Goal: Navigation & Orientation: Find specific page/section

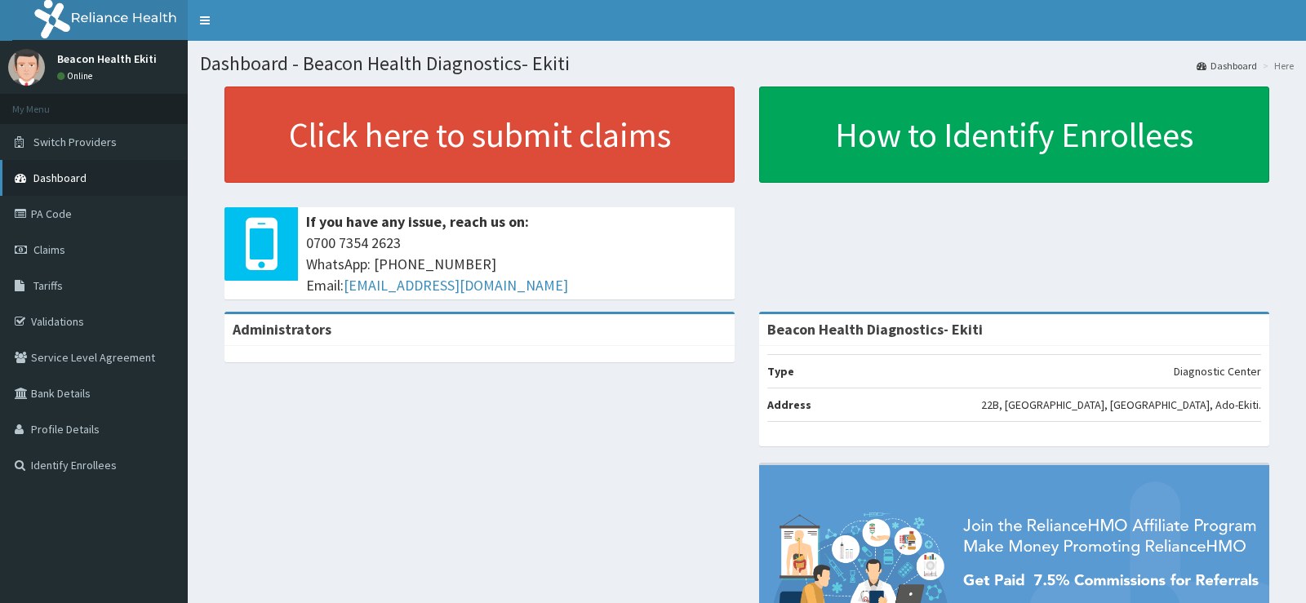
click at [55, 167] on link "Dashboard" at bounding box center [94, 178] width 188 height 36
click at [55, 169] on link "Dashboard" at bounding box center [94, 178] width 188 height 36
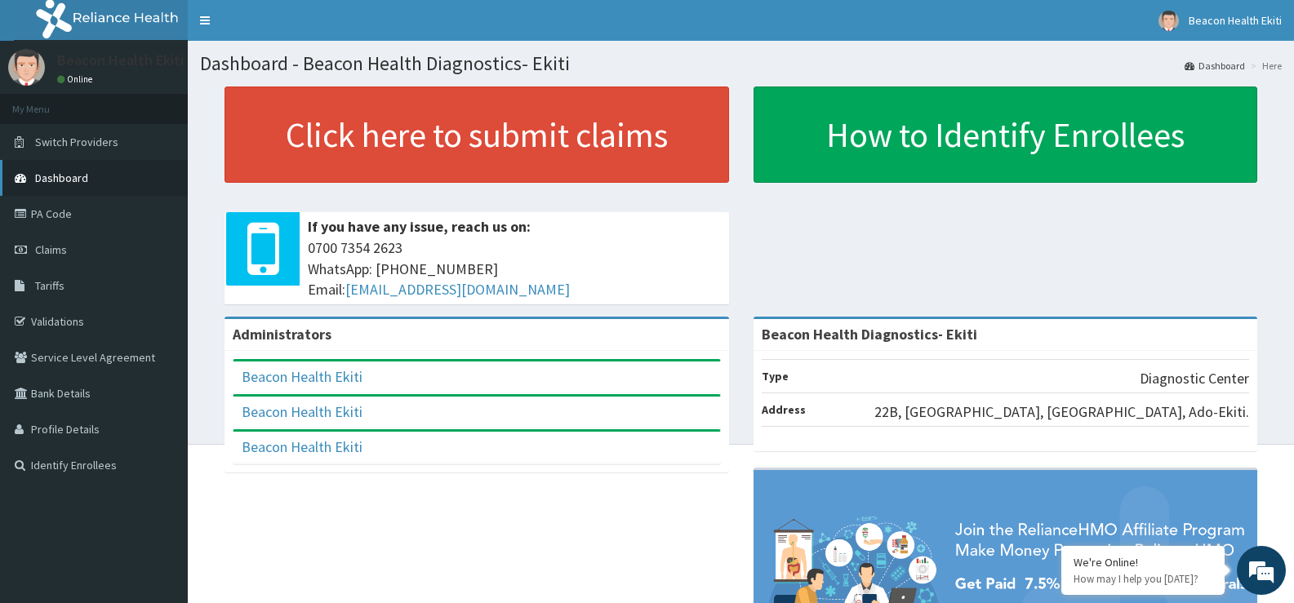
click at [80, 178] on span "Dashboard" at bounding box center [61, 178] width 53 height 15
